Goal: Transaction & Acquisition: Purchase product/service

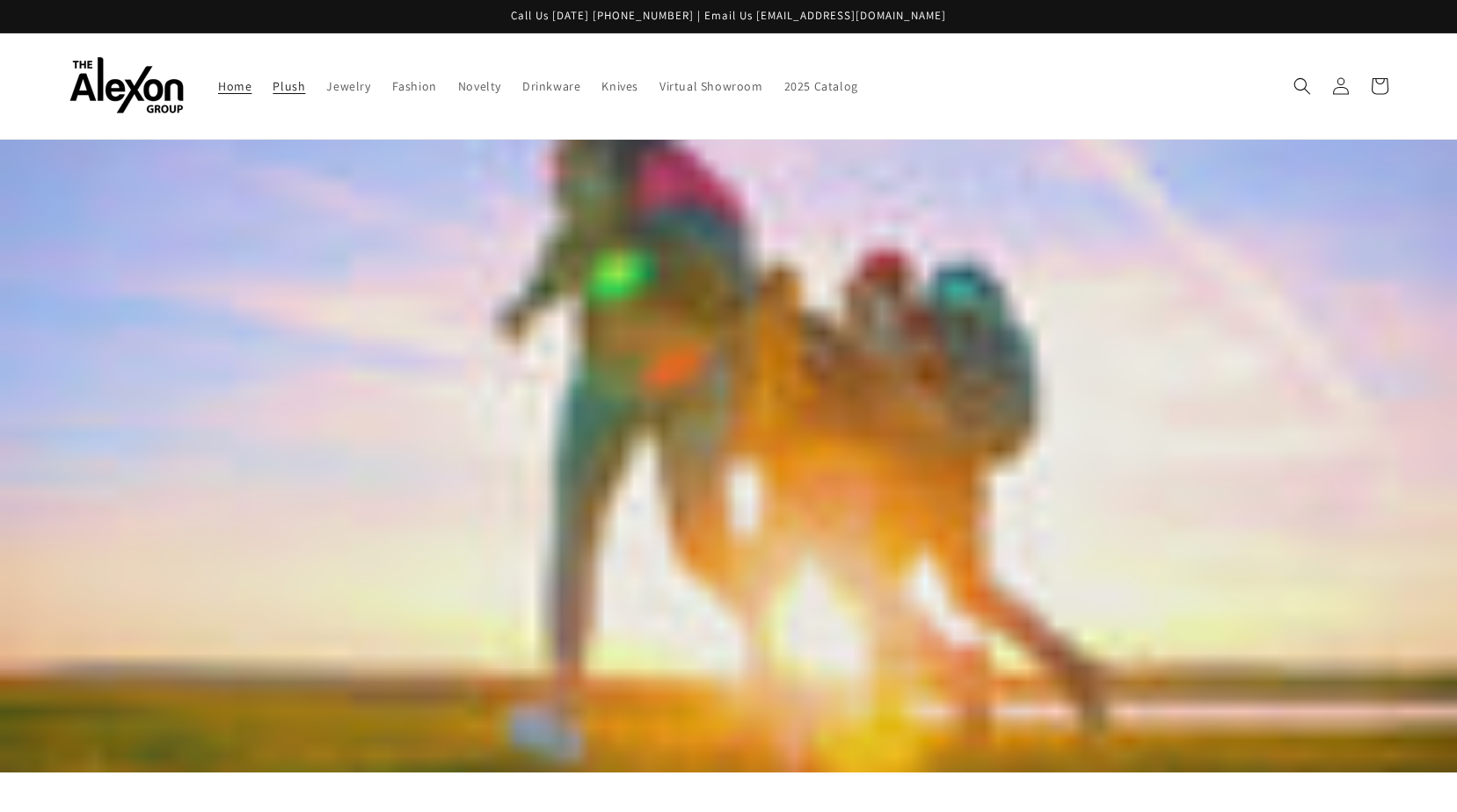
click at [294, 89] on span "Plush" at bounding box center [289, 86] width 33 height 15
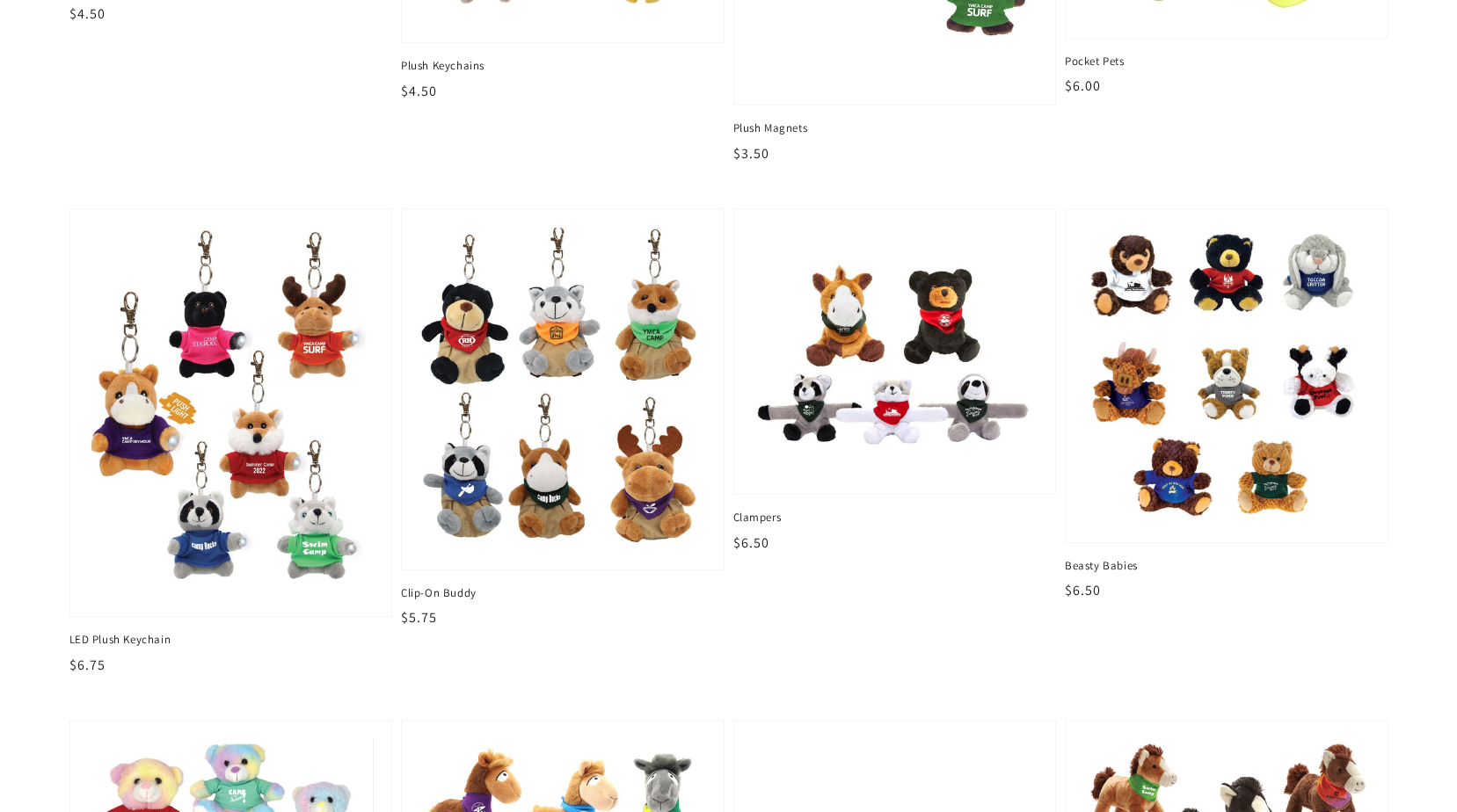
scroll to position [500, 0]
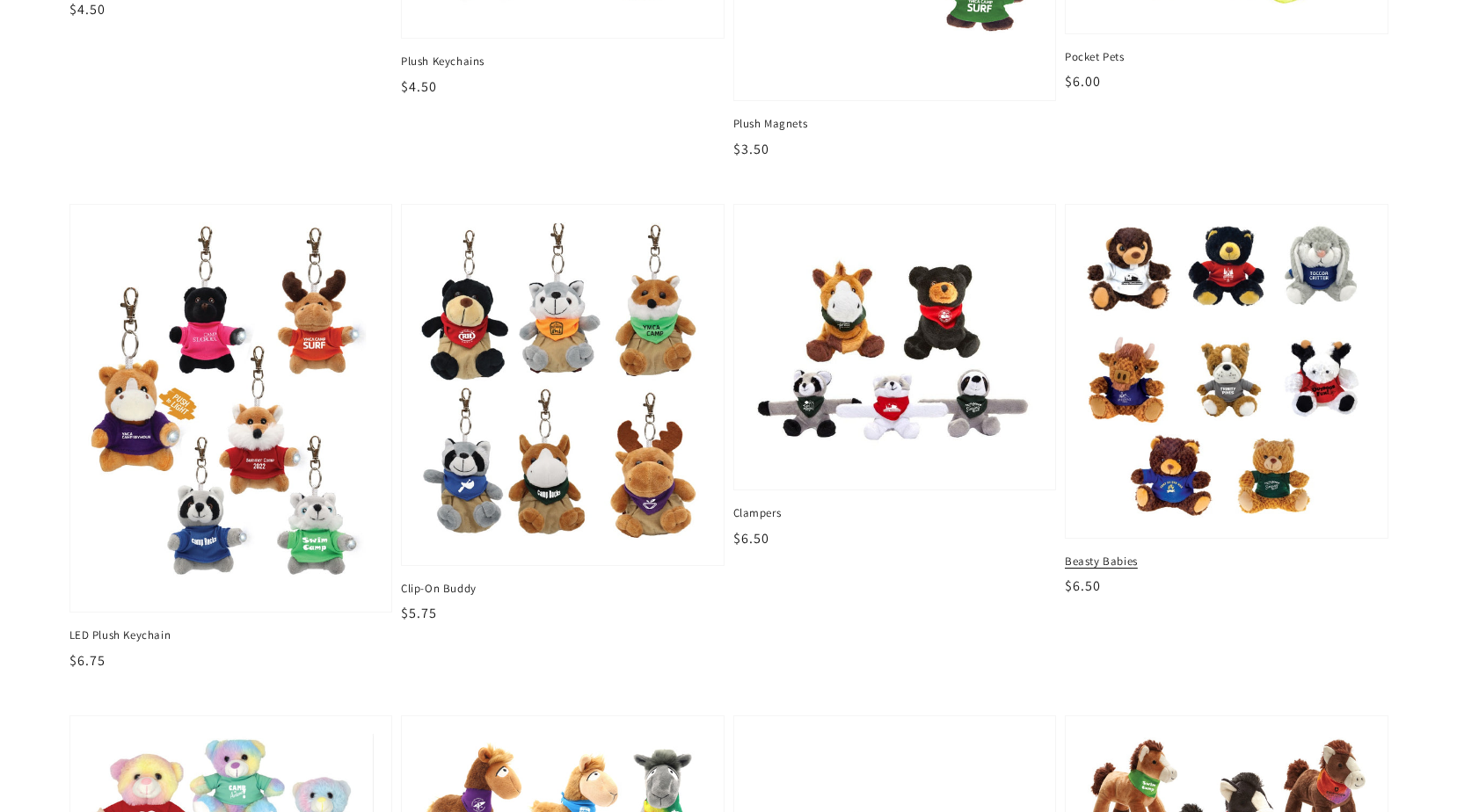
click at [1113, 562] on span "Beasty Babies" at bounding box center [1225, 561] width 323 height 15
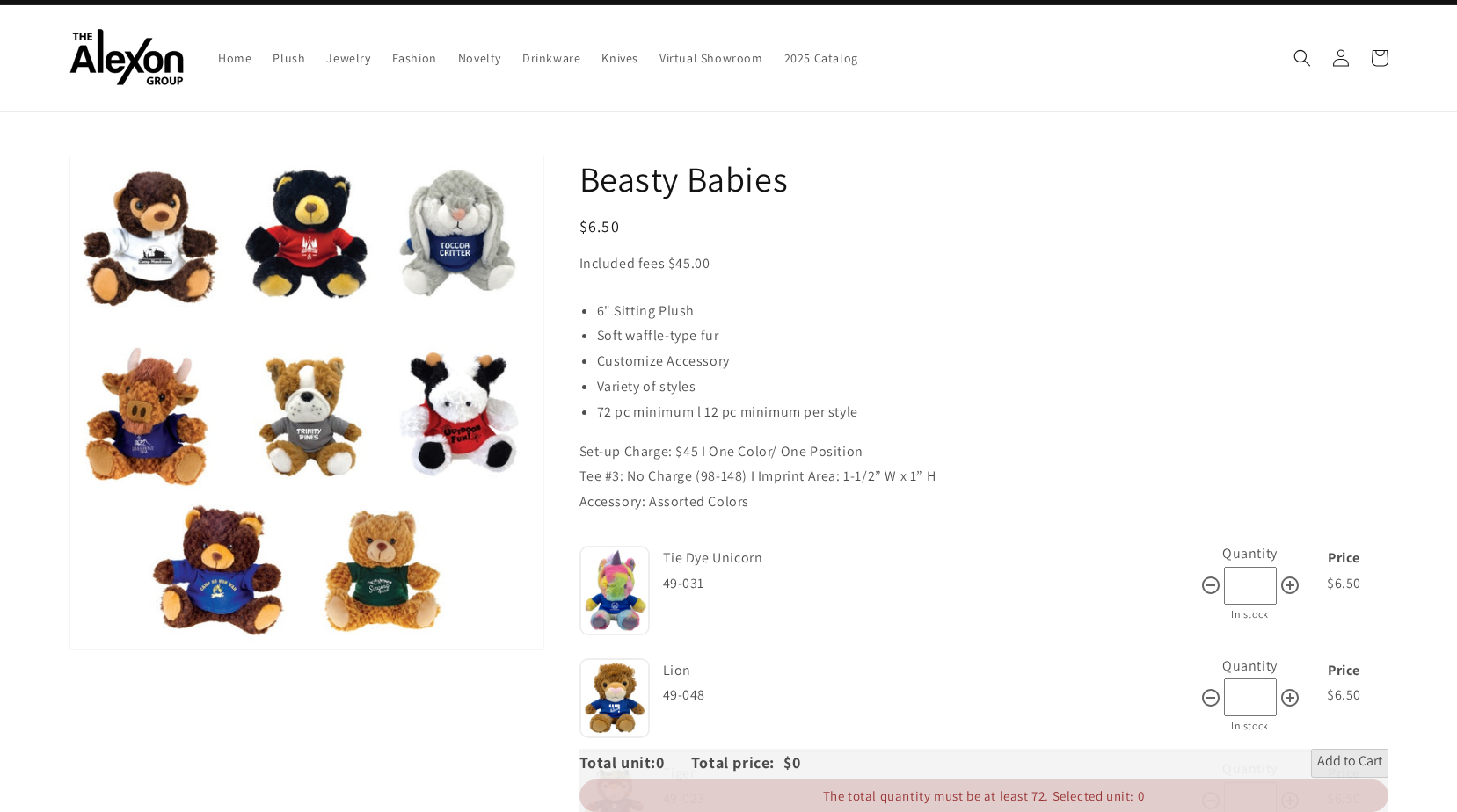
scroll to position [5, 0]
